Goal: Transaction & Acquisition: Purchase product/service

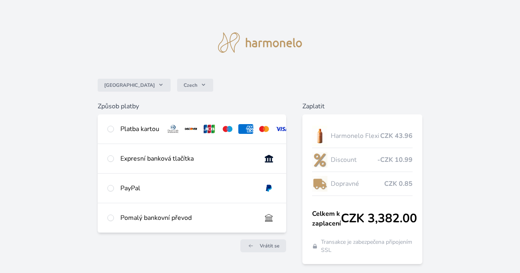
click at [129, 132] on div "Platba kartou" at bounding box center [139, 129] width 39 height 10
radio input "true"
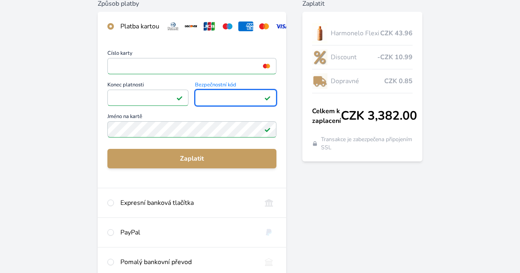
scroll to position [110, 0]
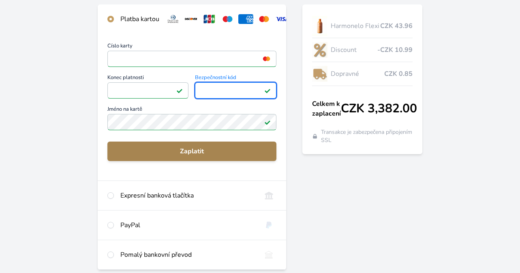
click at [187, 150] on span "Zaplatit" at bounding box center [192, 151] width 156 height 10
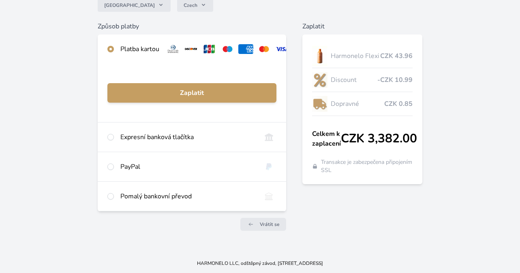
scroll to position [80, 0]
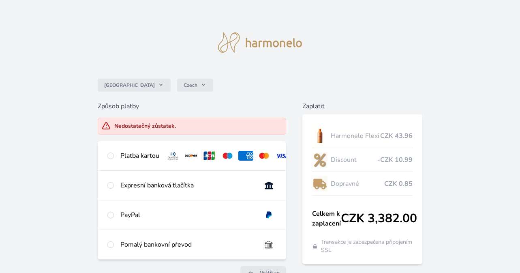
click at [145, 156] on div "Platba kartou" at bounding box center [139, 156] width 39 height 10
radio input "true"
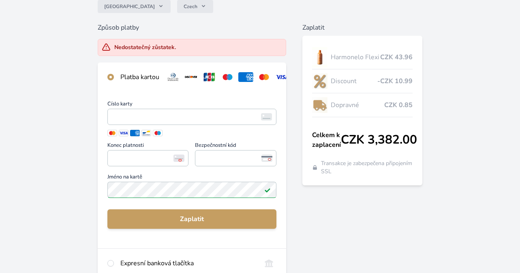
scroll to position [79, 0]
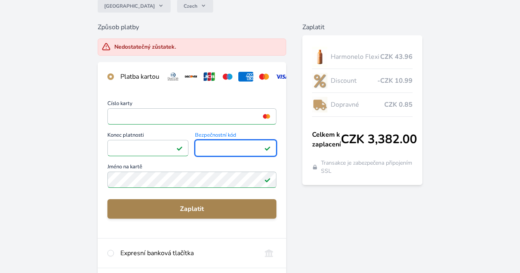
click at [184, 208] on span "Zaplatit" at bounding box center [192, 209] width 156 height 10
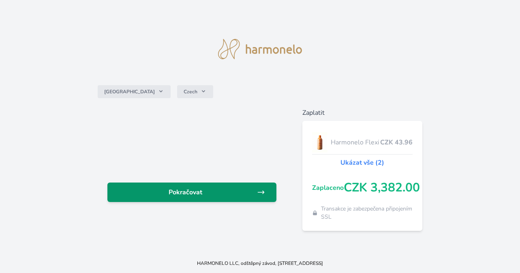
click at [190, 191] on span "Pokračovat" at bounding box center [185, 192] width 143 height 10
